Goal: Book appointment/travel/reservation

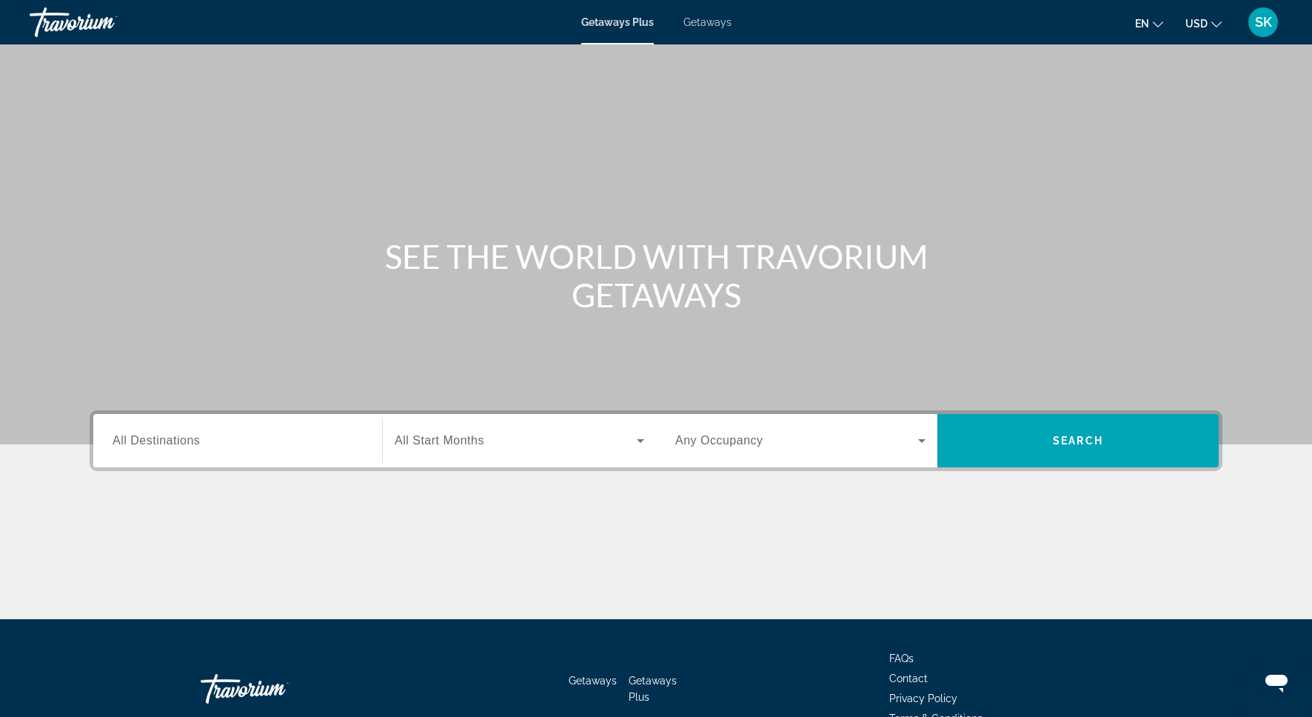
click at [161, 447] on input "Destination All Destinations" at bounding box center [238, 441] width 250 height 18
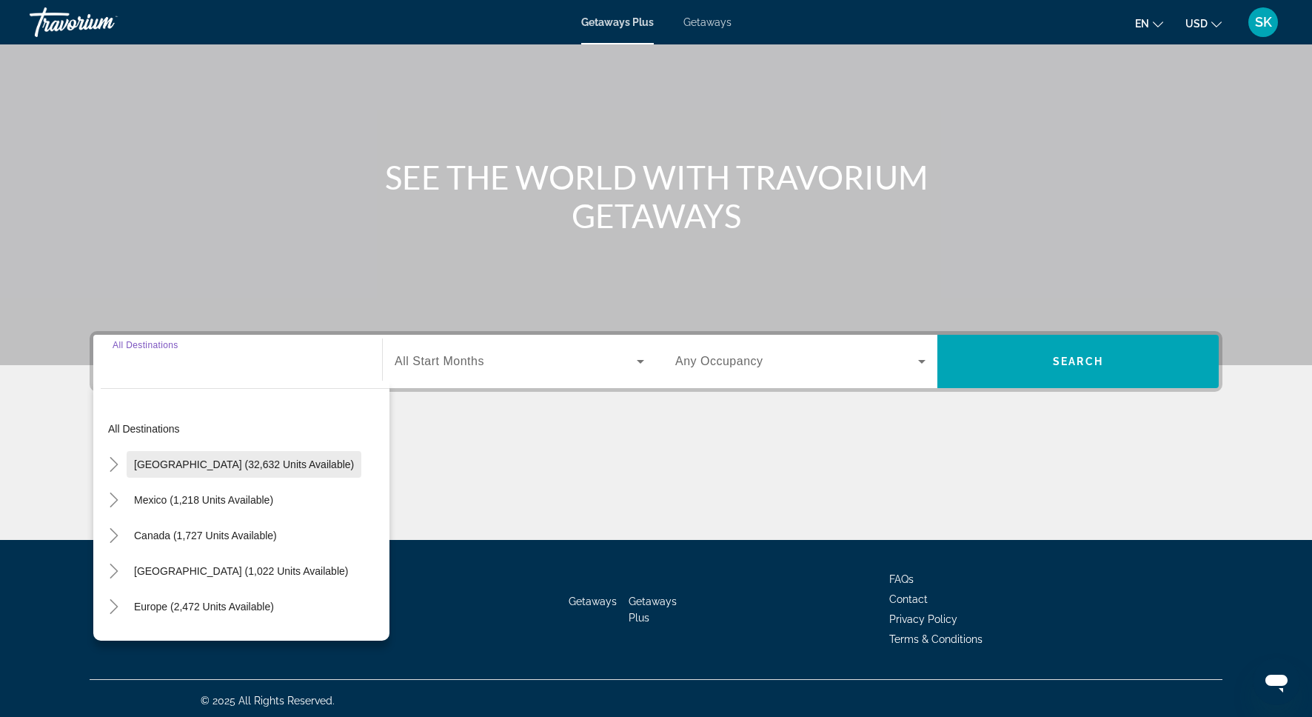
scroll to position [84, 0]
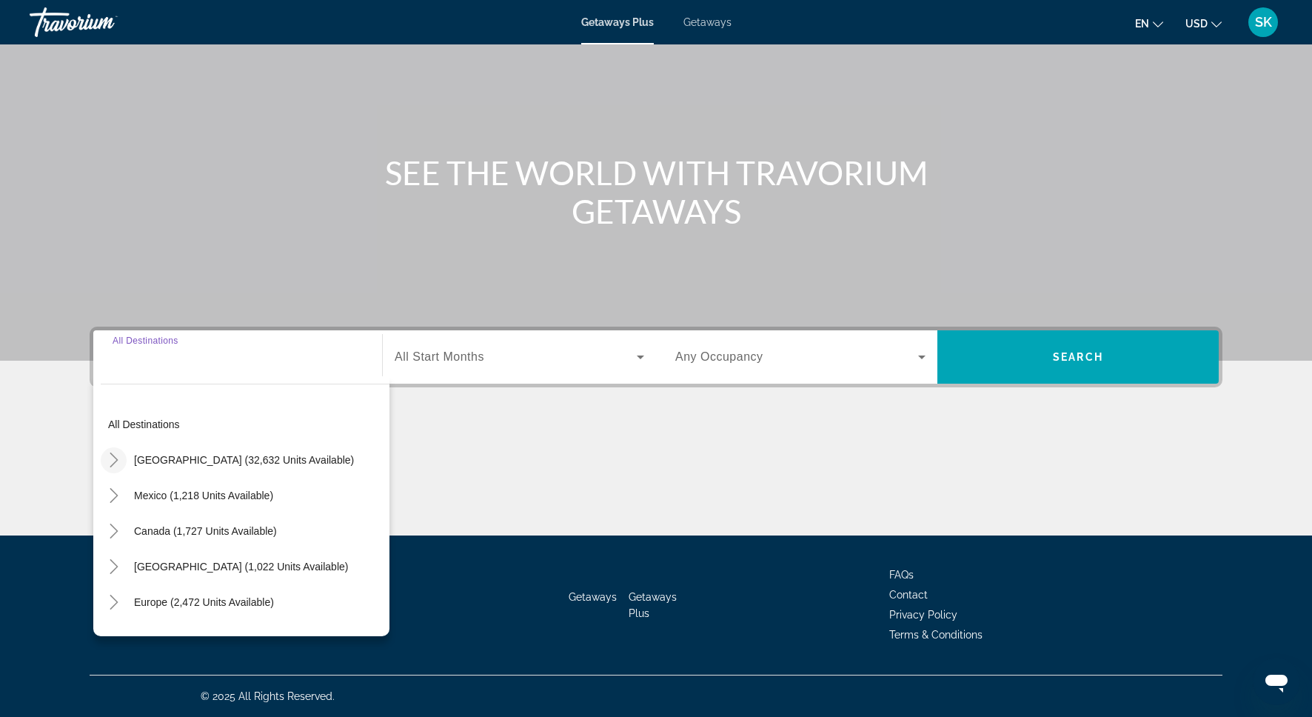
click at [112, 457] on icon "Toggle United States (32,632 units available)" at bounding box center [114, 459] width 15 height 15
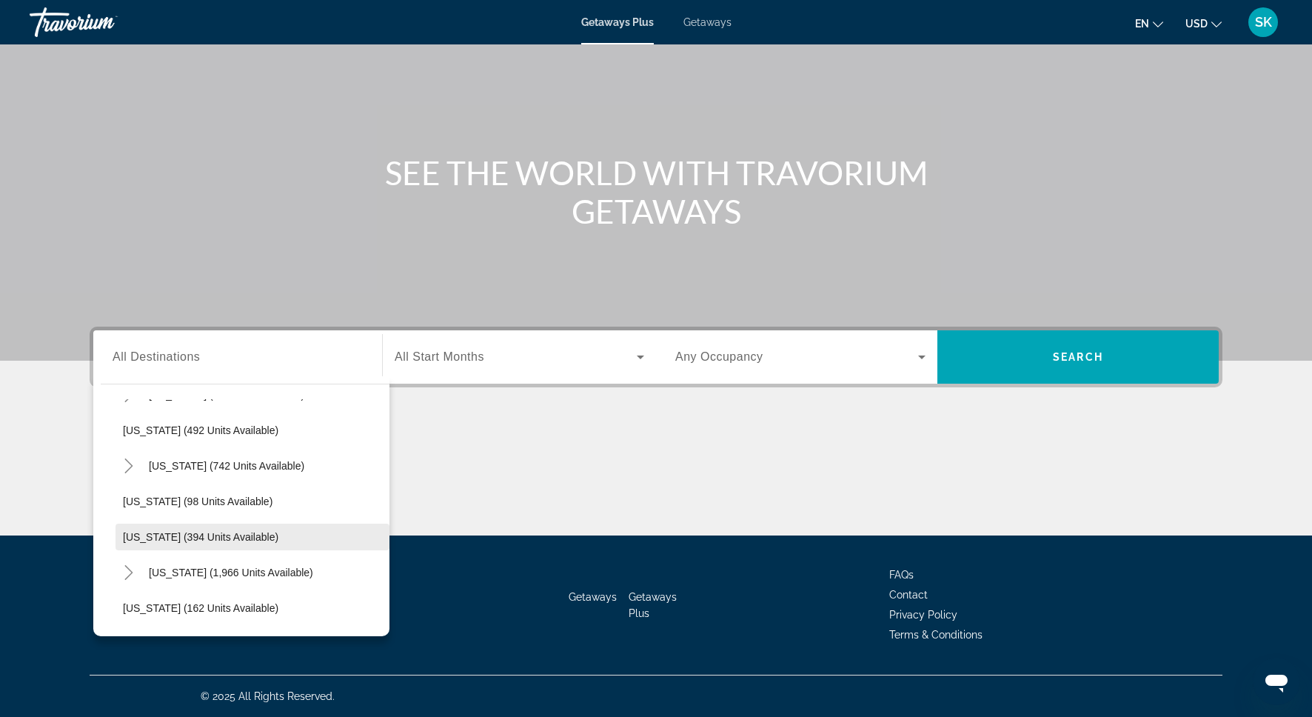
scroll to position [603, 0]
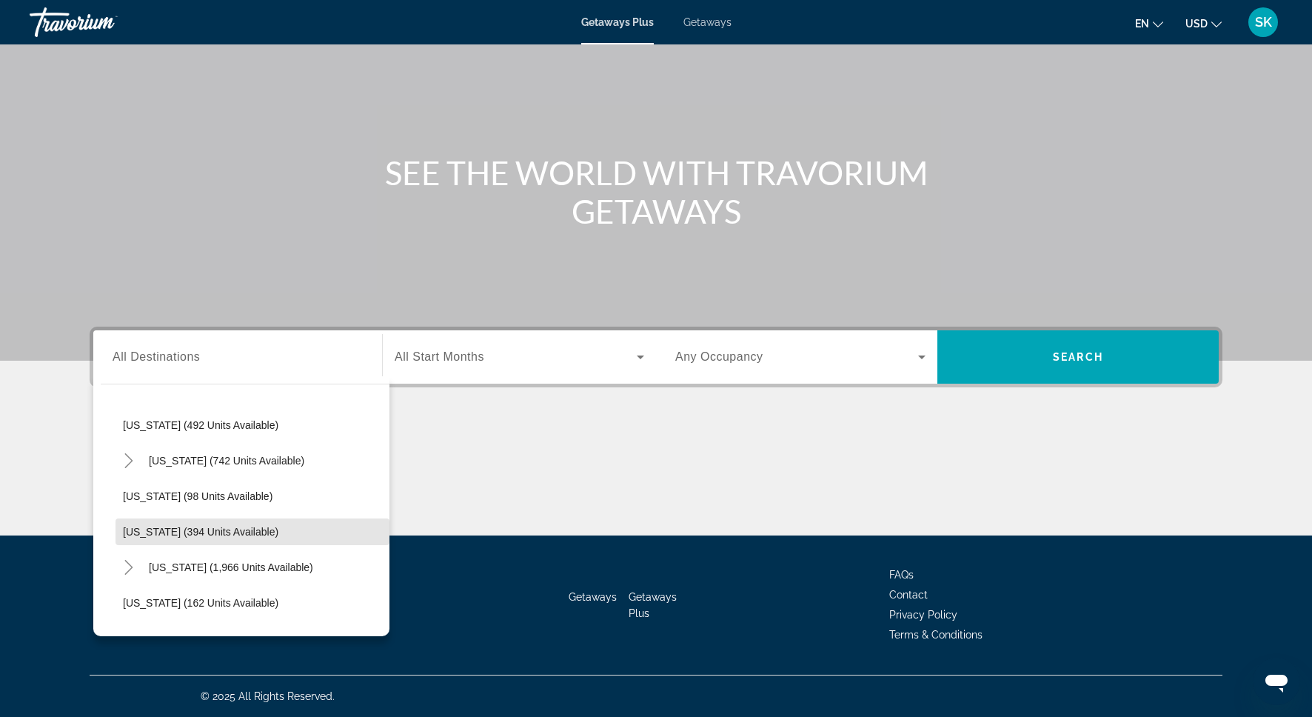
click at [202, 526] on span "[US_STATE] (394 units available)" at bounding box center [200, 532] width 155 height 12
type input "**********"
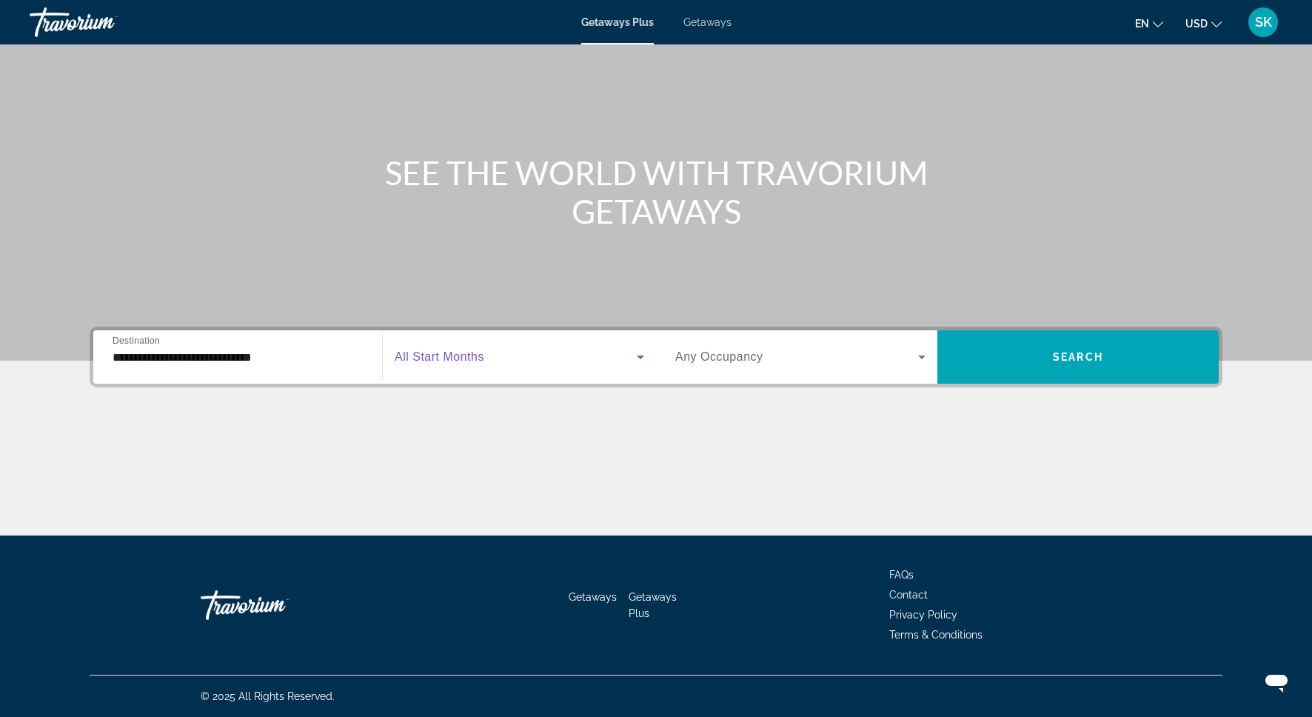
click at [498, 358] on span "Search widget" at bounding box center [516, 357] width 242 height 18
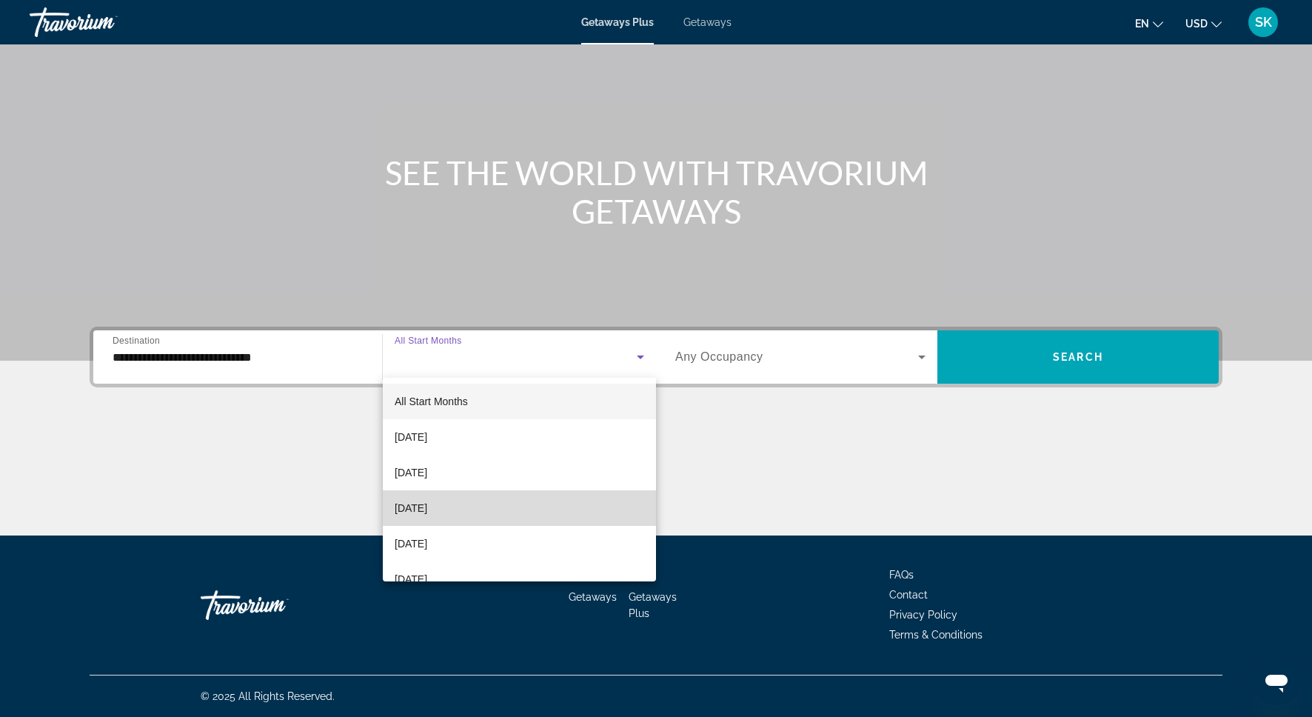
click at [427, 502] on span "[DATE]" at bounding box center [411, 508] width 33 height 18
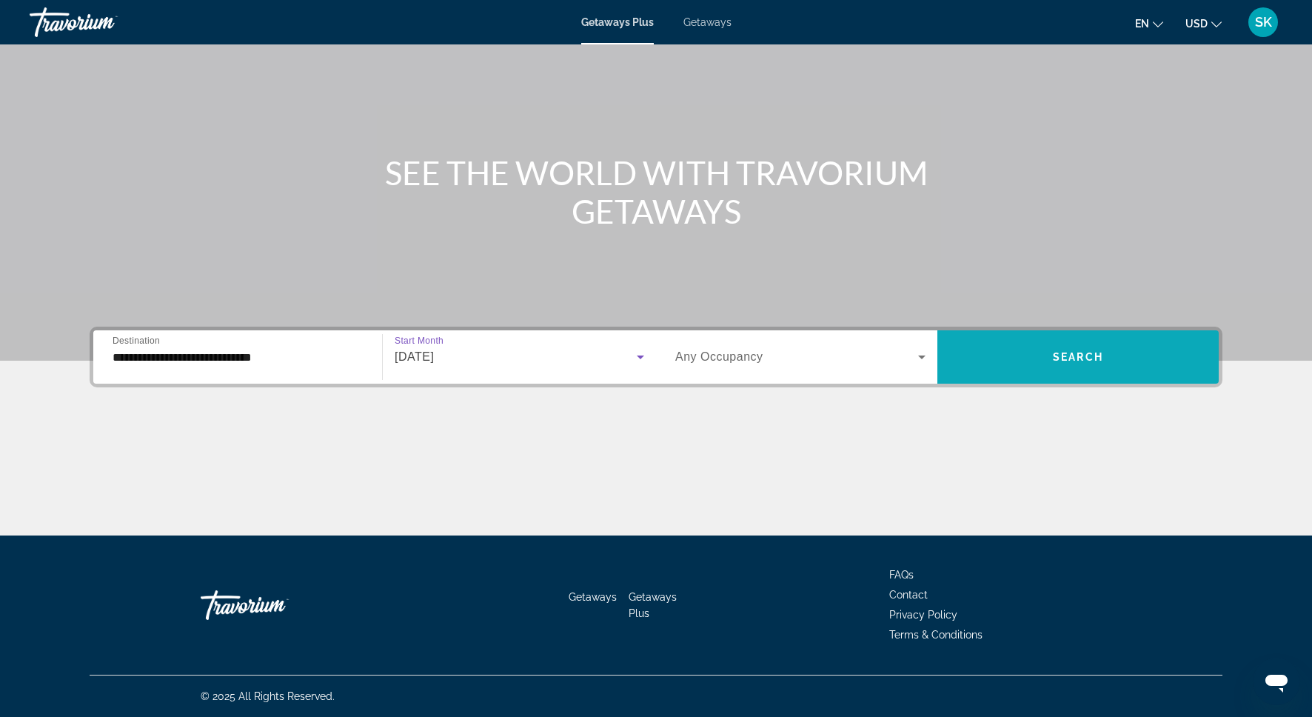
click at [1053, 363] on span "Search widget" at bounding box center [1077, 357] width 281 height 36
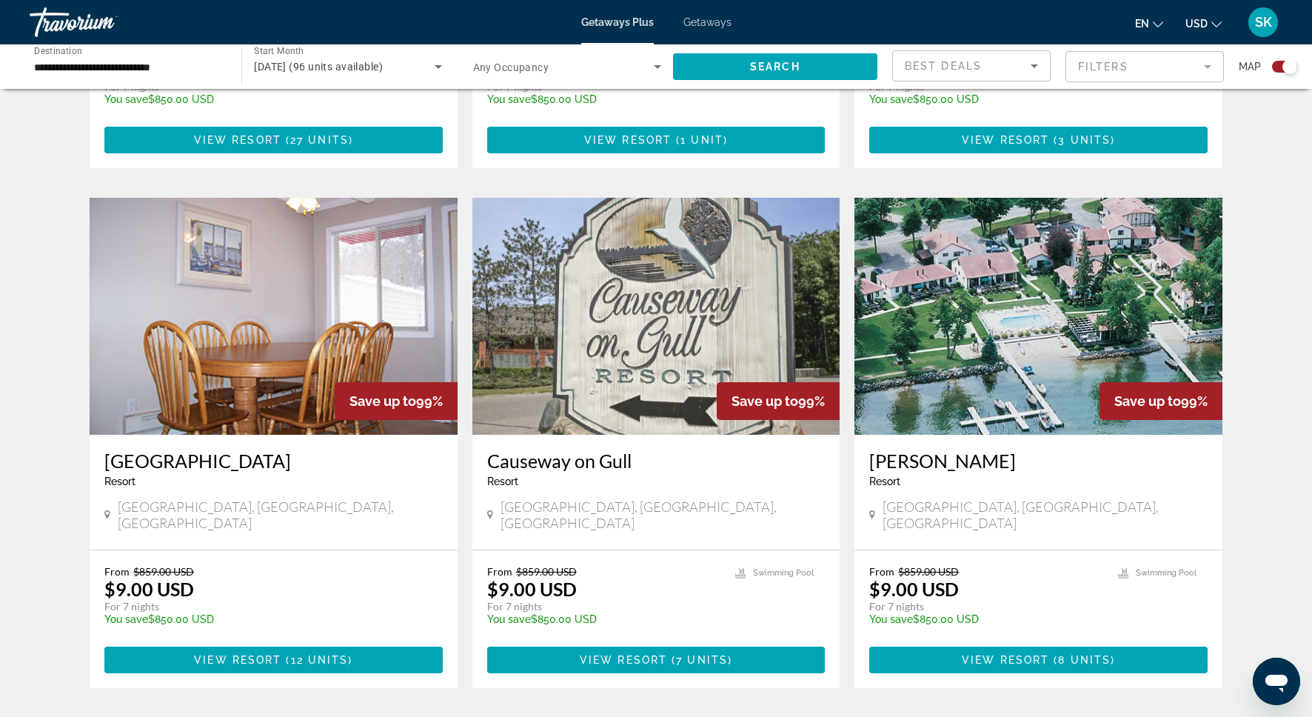
scroll to position [927, 0]
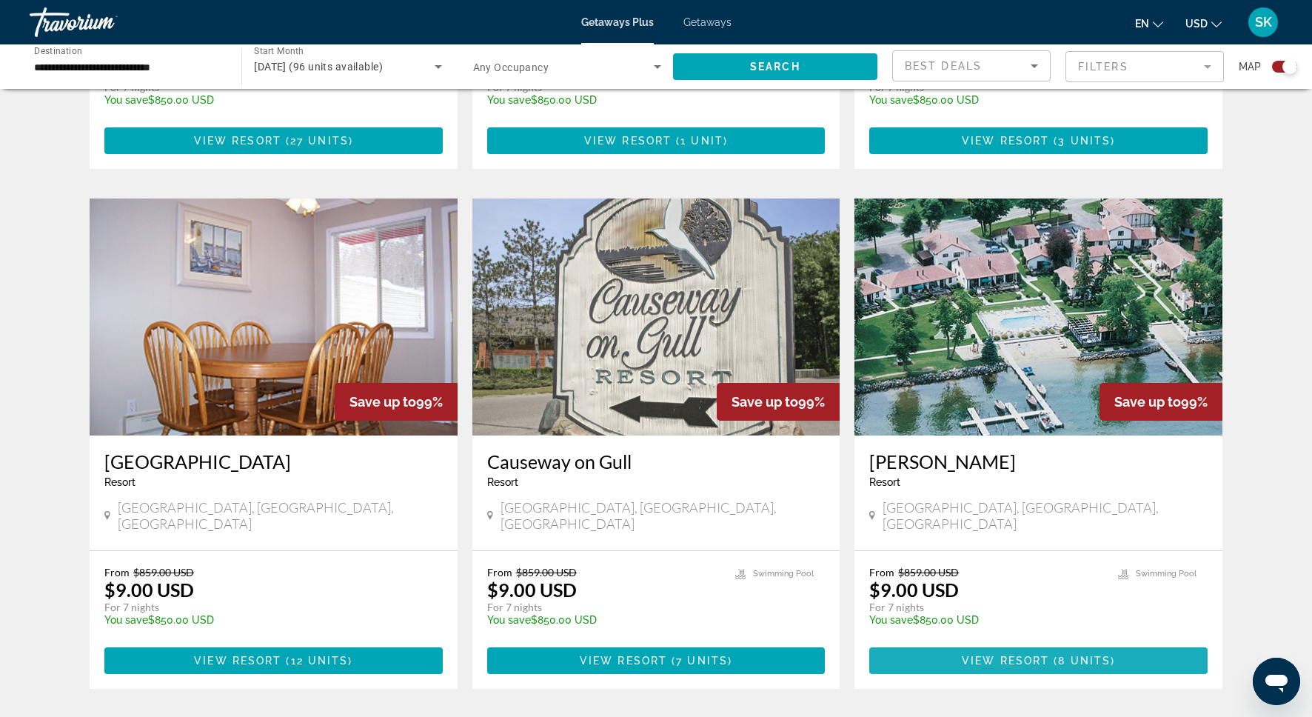
click at [1039, 643] on span "Main content" at bounding box center [1038, 661] width 338 height 36
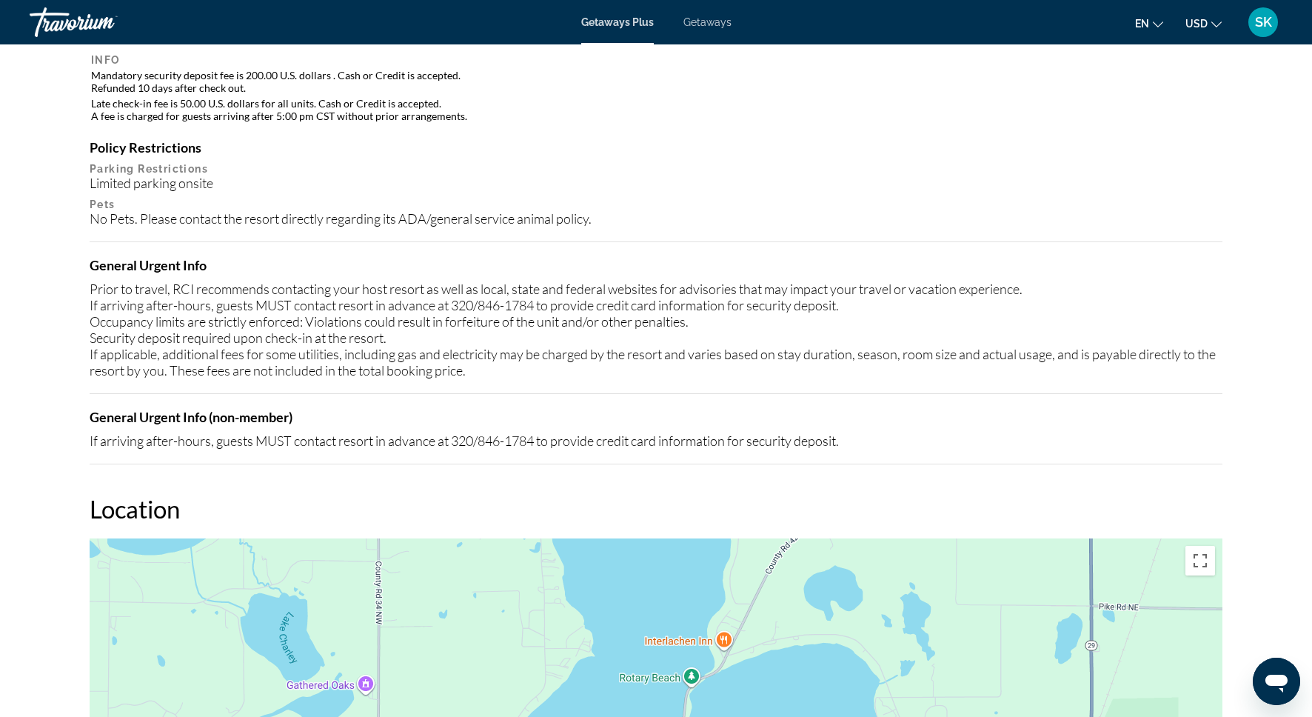
scroll to position [1307, 0]
